Goal: Task Accomplishment & Management: Use online tool/utility

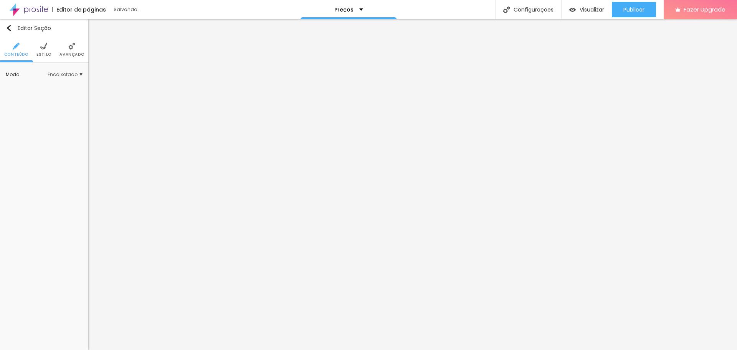
click at [70, 74] on span "Encaixotado" at bounding box center [65, 74] width 35 height 5
click at [56, 95] on span "Completo" at bounding box center [55, 96] width 52 height 5
click at [75, 89] on span "Sólido" at bounding box center [73, 91] width 20 height 5
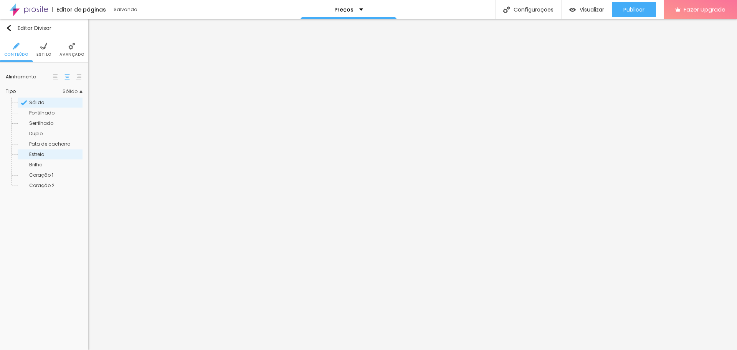
click at [45, 154] on span "Estrela" at bounding box center [55, 154] width 52 height 5
click at [41, 53] on span "Estilo" at bounding box center [43, 55] width 15 height 4
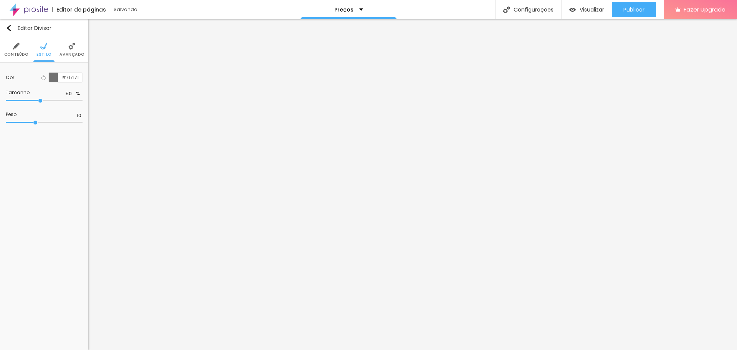
type input "51"
type input "55"
type input "58"
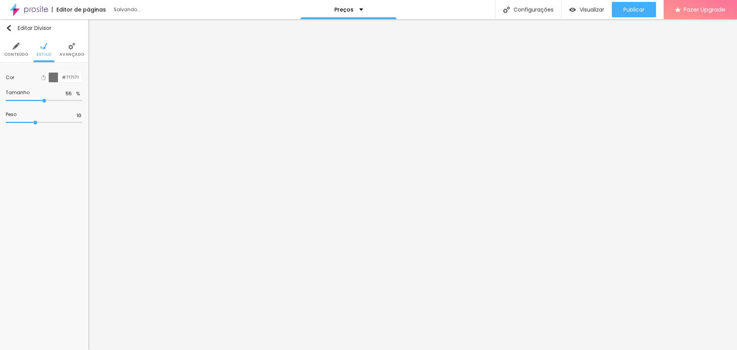
type input "58"
type input "59"
type input "60"
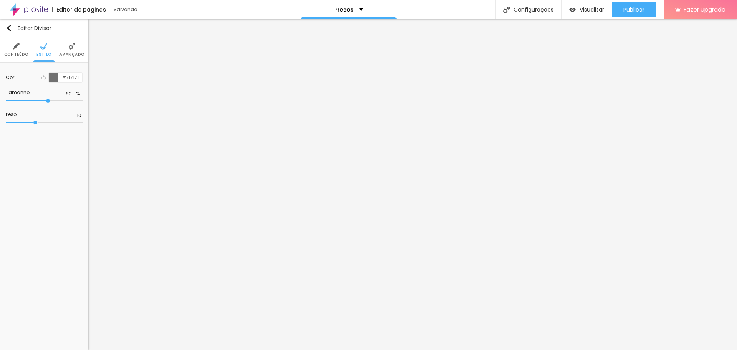
type input "62"
type input "63"
type input "65"
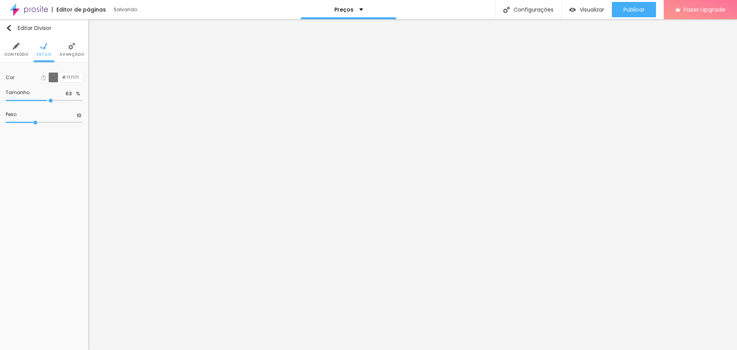
type input "65"
type input "67"
type input "68"
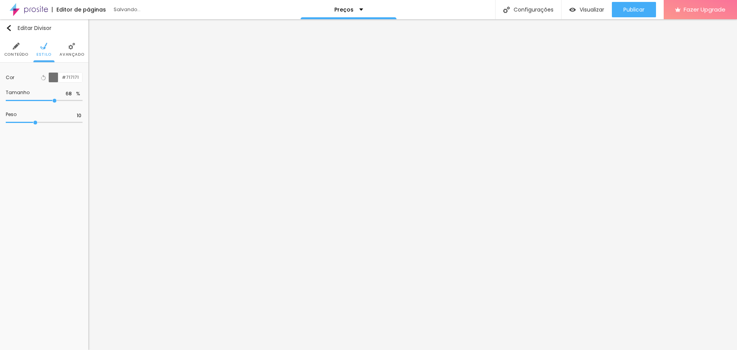
type input "70"
type input "71"
type input "73"
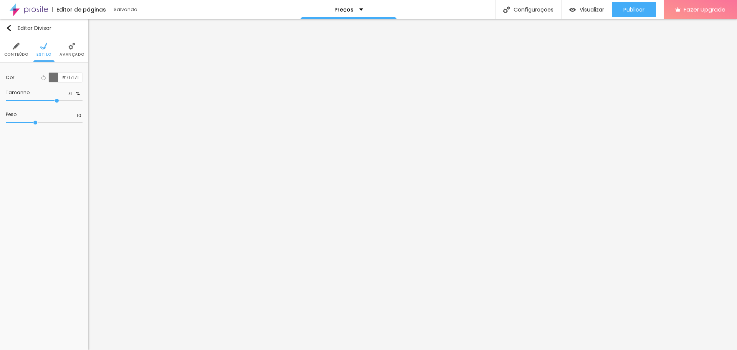
type input "73"
type input "74"
type input "77"
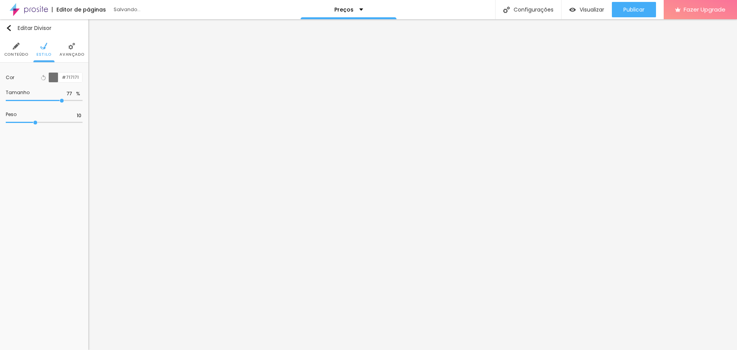
type input "78"
type input "79"
type input "80"
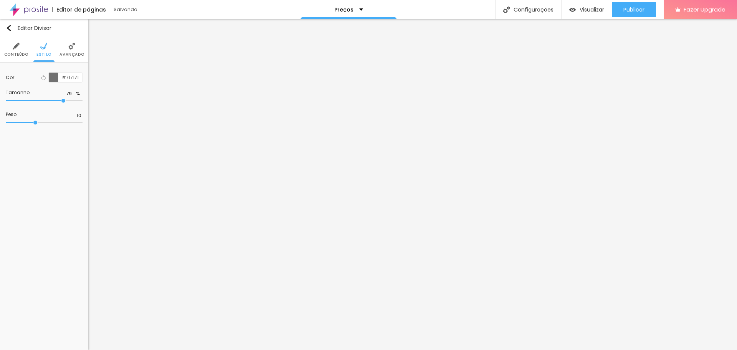
type input "80"
type input "81"
type input "82"
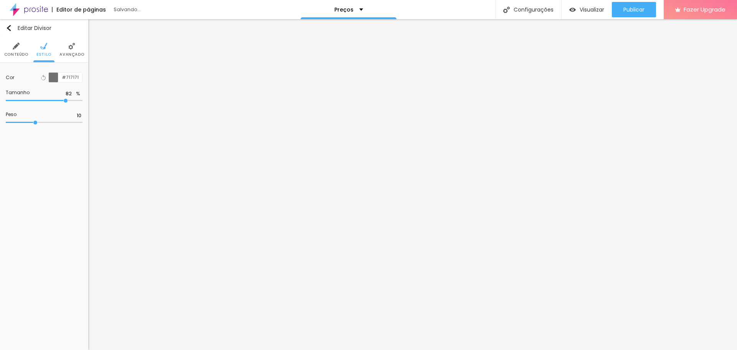
type input "83"
type input "84"
type input "85"
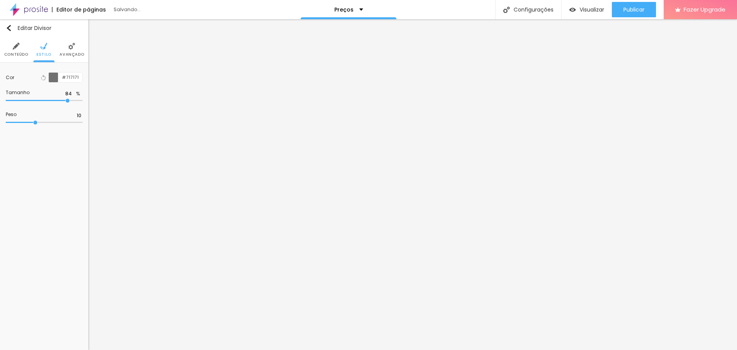
type input "85"
type input "80"
type input "50"
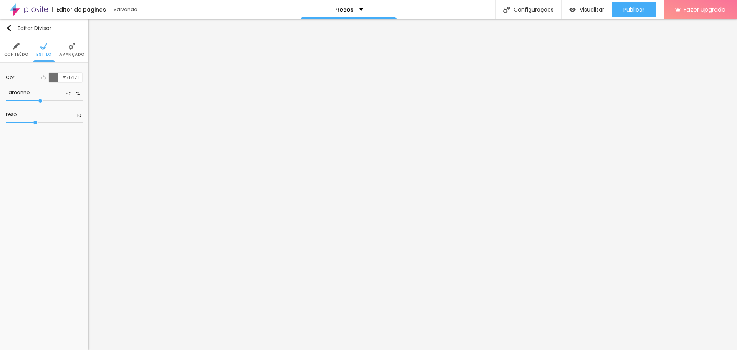
type input "33"
type input "17"
type input "10"
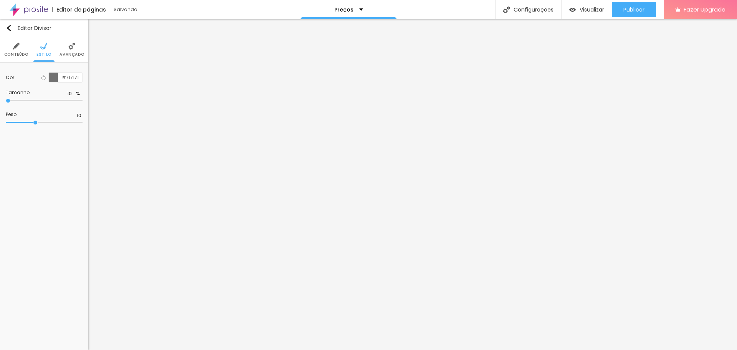
drag, startPoint x: 40, startPoint y: 101, endPoint x: 0, endPoint y: 101, distance: 39.9
type input "10"
click at [6, 101] on input "range" at bounding box center [44, 101] width 77 height 4
type input "11"
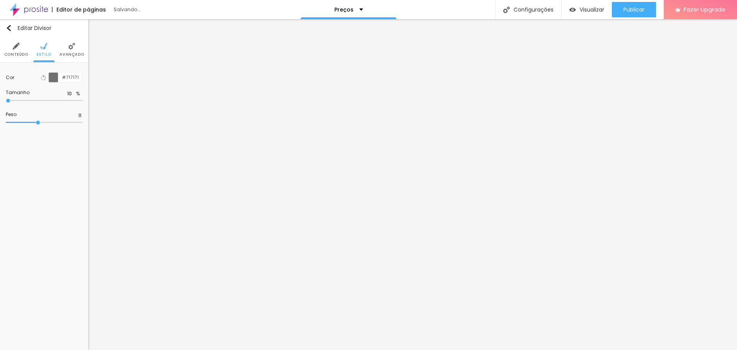
type input "12"
type input "13"
type input "14"
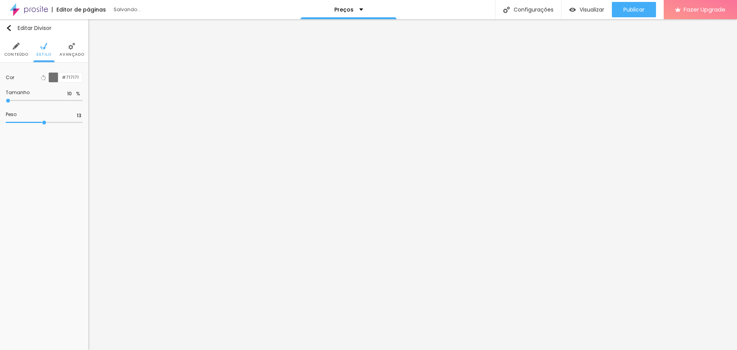
type input "14"
type input "15"
type input "16"
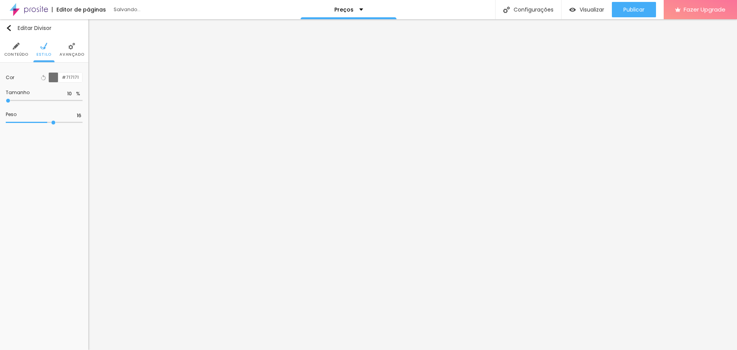
type input "17"
type input "18"
type input "19"
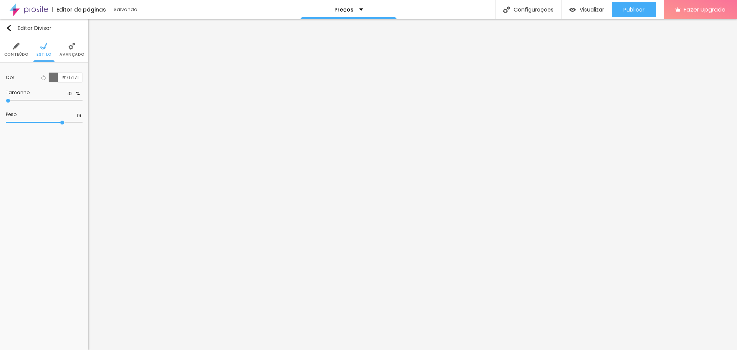
drag, startPoint x: 34, startPoint y: 123, endPoint x: 61, endPoint y: 122, distance: 26.9
type input "19"
click at [61, 122] on input "range" at bounding box center [44, 123] width 77 height 4
click at [38, 47] on li "Estilo" at bounding box center [43, 49] width 15 height 25
click at [75, 76] on input "#FFBC00" at bounding box center [70, 78] width 24 height 10
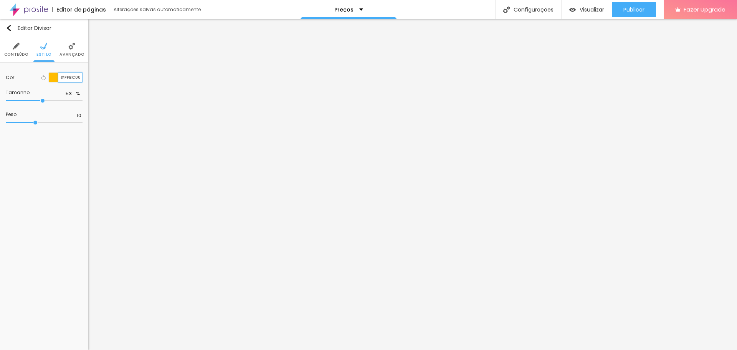
click at [75, 76] on input "#FFBC00" at bounding box center [70, 78] width 24 height 10
type input "#"
click at [51, 53] on ul "Conteúdo Estilo Avançado" at bounding box center [44, 50] width 88 height 26
click at [45, 50] on li "Estilo" at bounding box center [43, 49] width 15 height 25
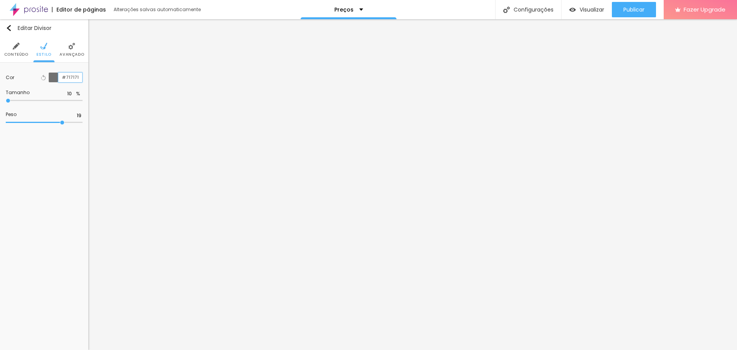
click at [79, 78] on input "#717171" at bounding box center [70, 78] width 24 height 10
paste input "FFBC0"
type input "#FFBC0"
click at [42, 51] on li "Estilo" at bounding box center [43, 49] width 15 height 25
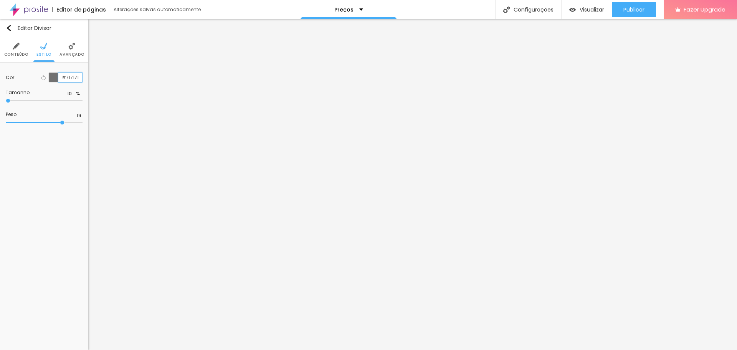
click at [76, 78] on input "#717171" at bounding box center [70, 78] width 24 height 10
paste input "FFBC00"
type input "#FFBC00"
click at [61, 147] on div "Editar Divisor Conteúdo Estilo Avançado Cor Voltar ao padrão #FFBC00 Tamanho 10…" at bounding box center [44, 184] width 88 height 331
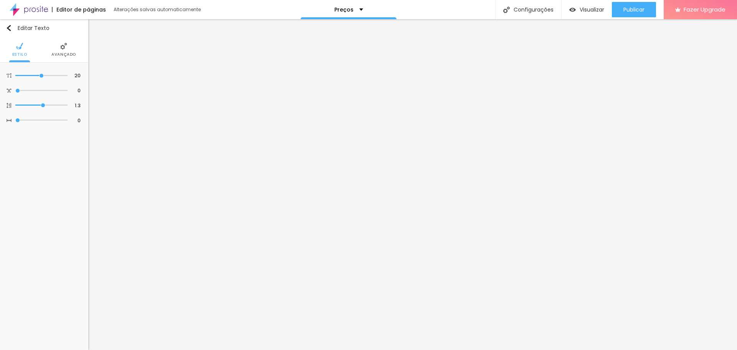
click at [66, 53] on span "Avançado" at bounding box center [63, 55] width 25 height 4
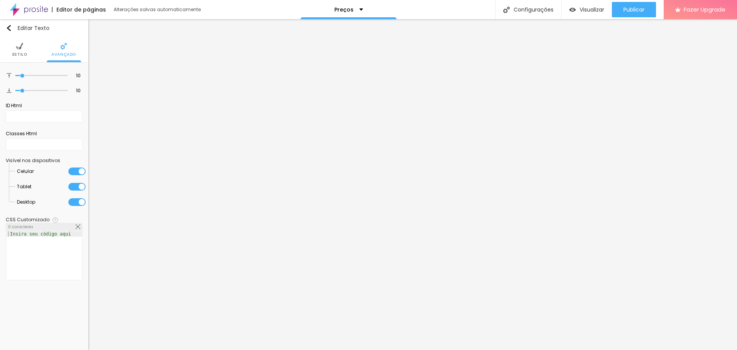
click at [23, 50] on li "Estilo" at bounding box center [19, 49] width 15 height 25
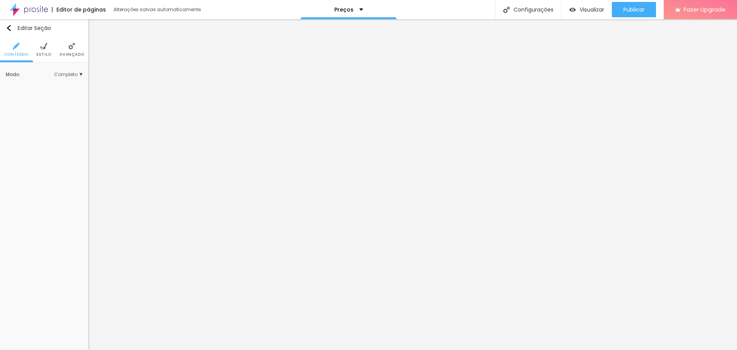
click at [47, 53] on span "Estilo" at bounding box center [43, 55] width 15 height 4
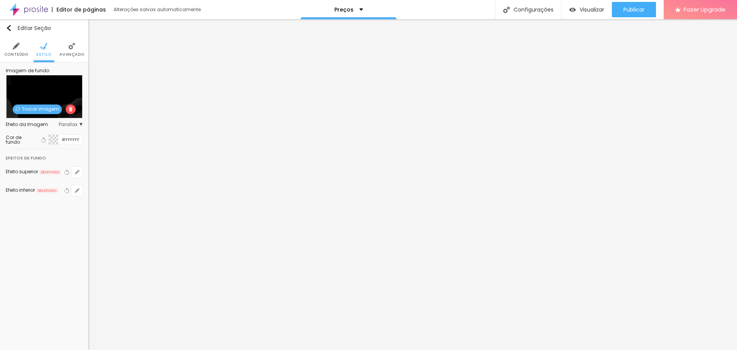
click at [68, 51] on li "Avançado" at bounding box center [72, 49] width 25 height 25
